Goal: Navigation & Orientation: Understand site structure

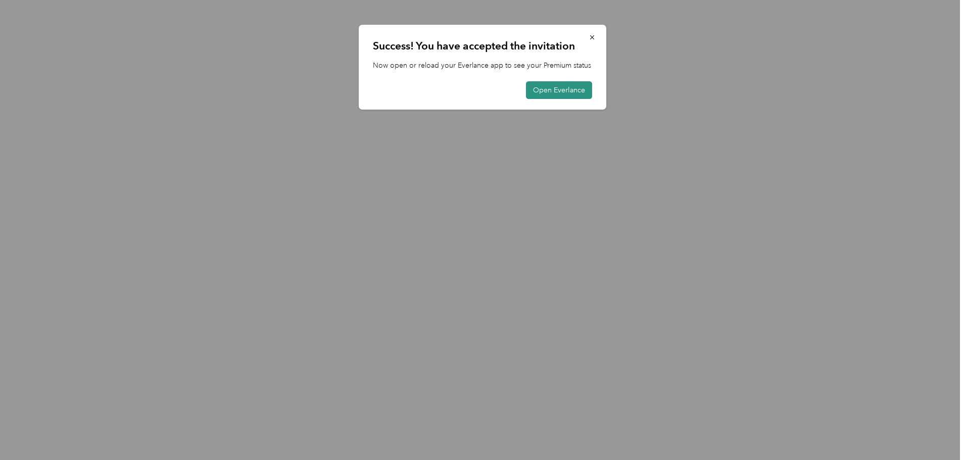
click at [553, 97] on button "Open Everlance" at bounding box center [559, 90] width 66 height 18
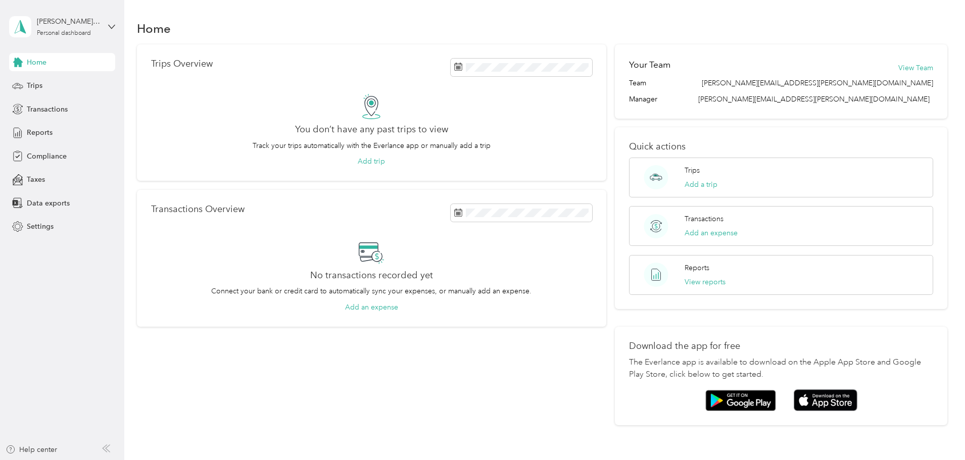
drag, startPoint x: 38, startPoint y: 78, endPoint x: 0, endPoint y: 32, distance: 60.3
click at [38, 78] on div "Trips" at bounding box center [62, 86] width 106 height 18
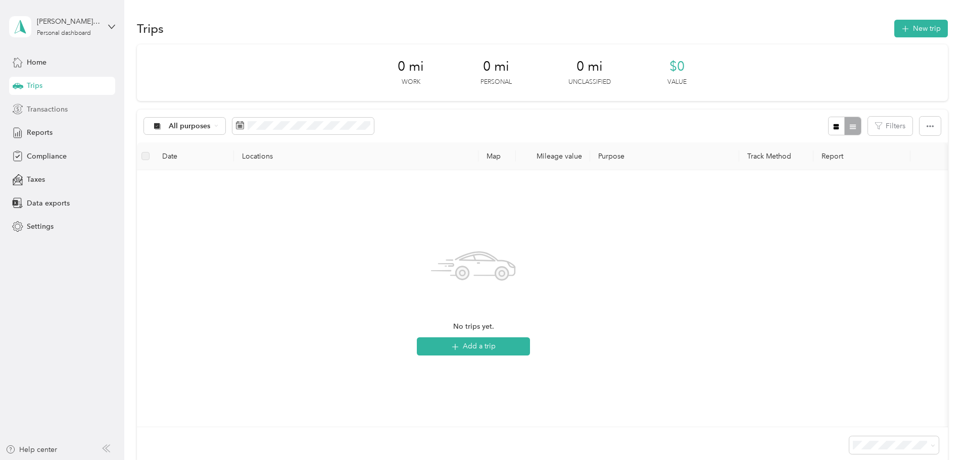
click at [56, 109] on span "Transactions" at bounding box center [47, 109] width 41 height 11
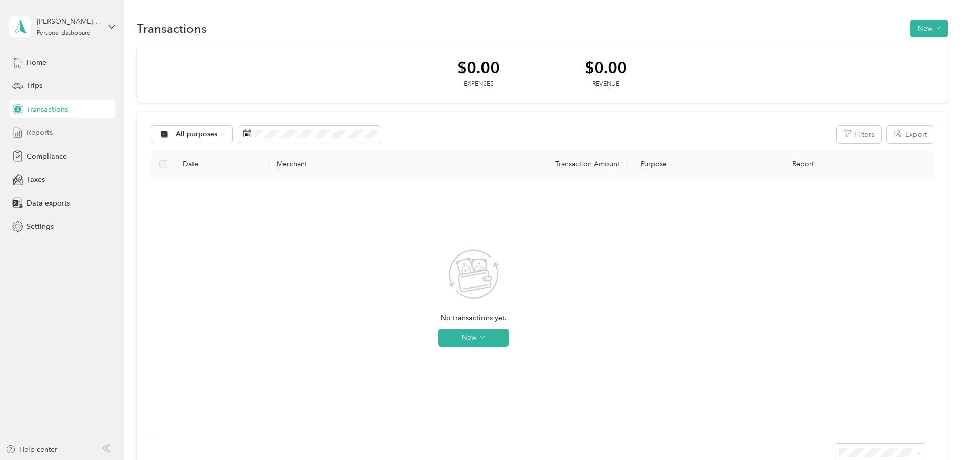
click at [53, 132] on div "Reports" at bounding box center [62, 133] width 106 height 18
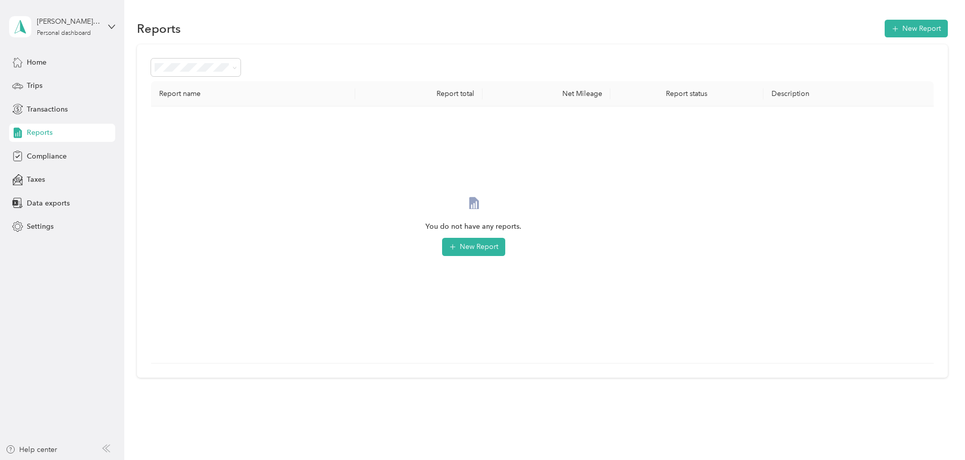
drag, startPoint x: 635, startPoint y: 379, endPoint x: 594, endPoint y: 368, distance: 42.9
click at [614, 375] on div "Reports New Report Report name Report total Net Mileage Report status Descripti…" at bounding box center [542, 216] width 836 height 433
click at [67, 151] on div "Compliance" at bounding box center [62, 156] width 106 height 18
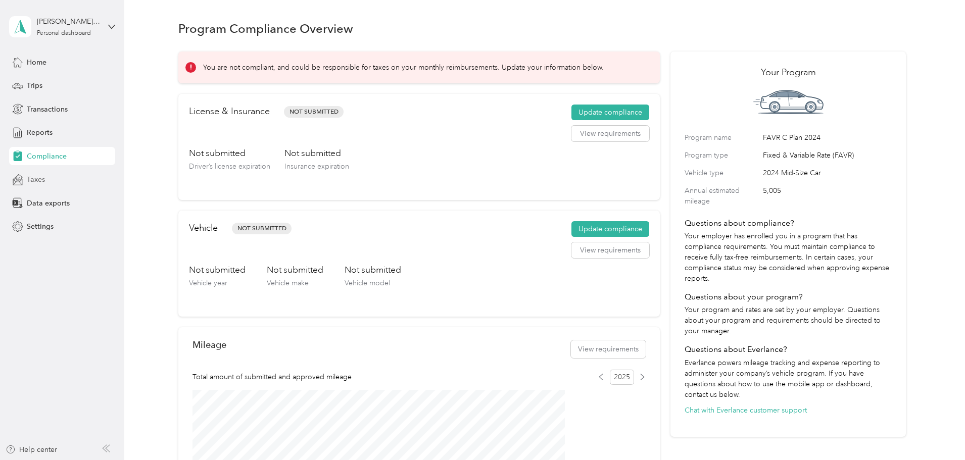
click at [71, 179] on div "Taxes" at bounding box center [62, 180] width 106 height 18
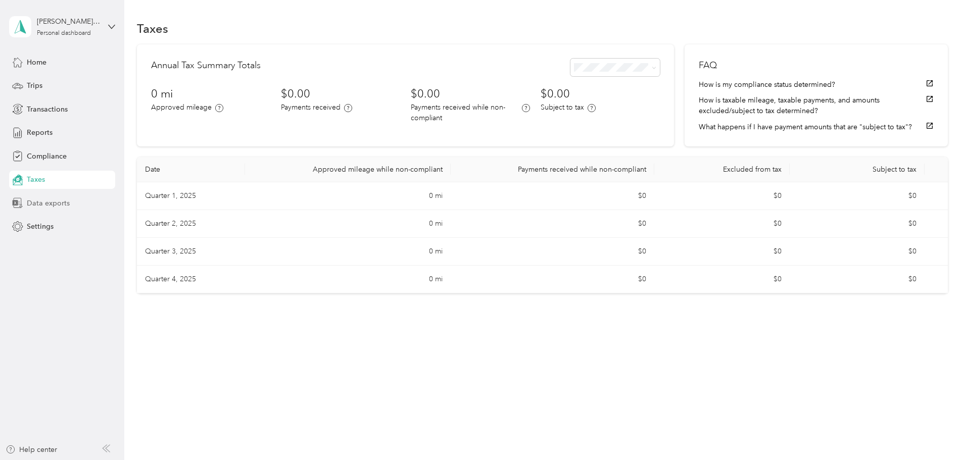
click at [63, 201] on span "Data exports" at bounding box center [48, 203] width 43 height 11
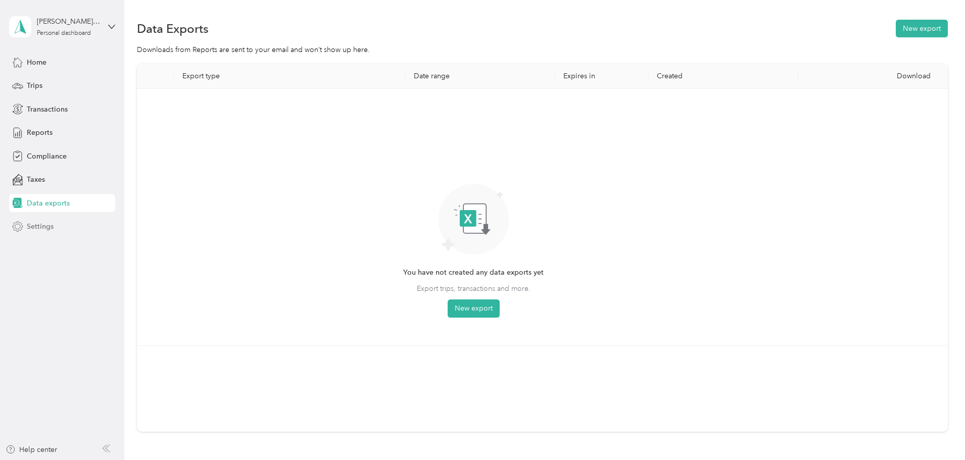
click at [72, 226] on div "Settings" at bounding box center [62, 227] width 106 height 18
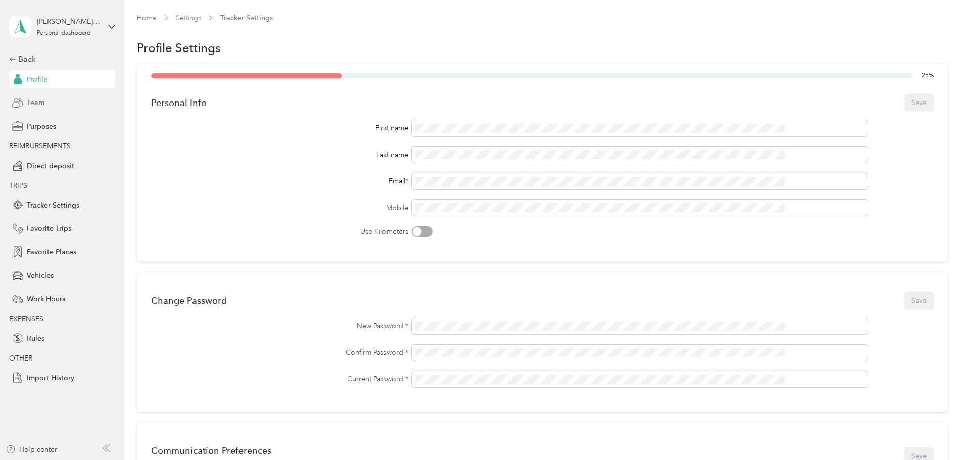
click at [44, 106] on span "Team" at bounding box center [36, 103] width 18 height 11
